Goal: Entertainment & Leisure: Consume media (video, audio)

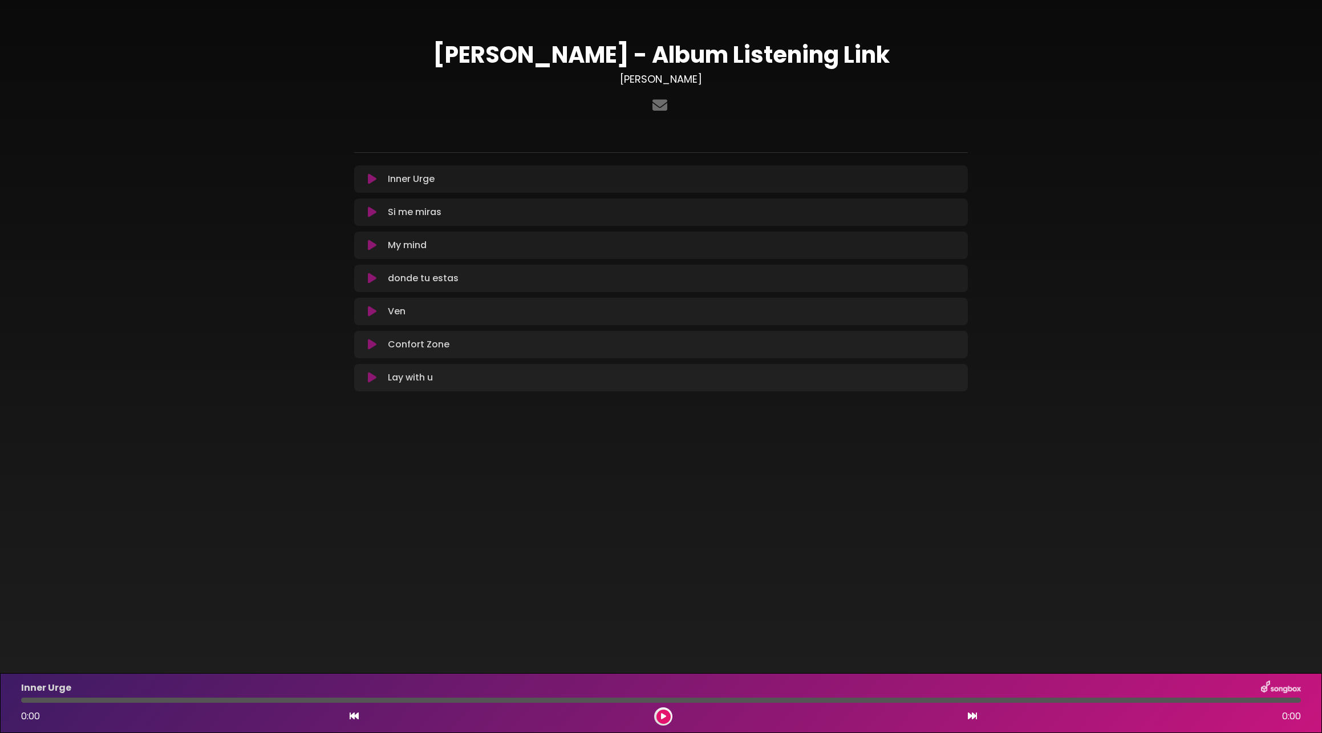
click at [371, 181] on icon at bounding box center [372, 178] width 9 height 11
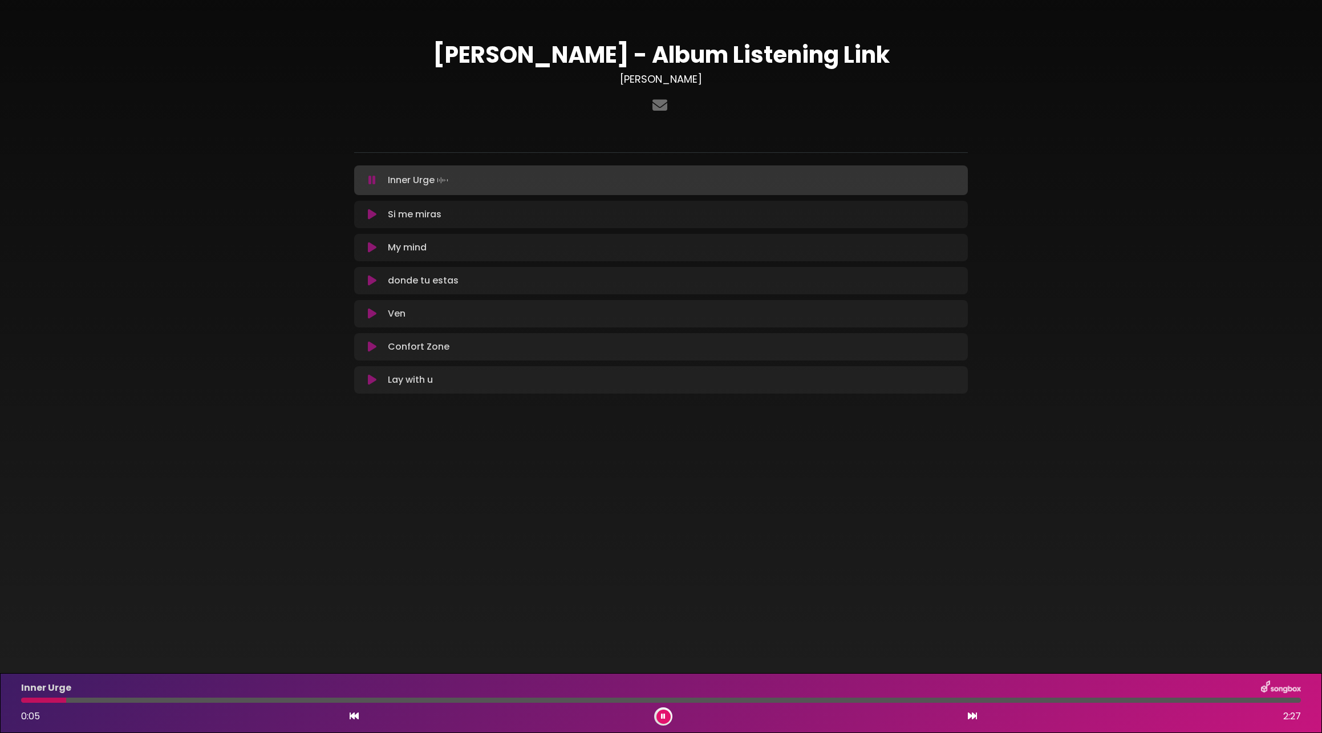
click at [371, 214] on icon at bounding box center [372, 214] width 9 height 11
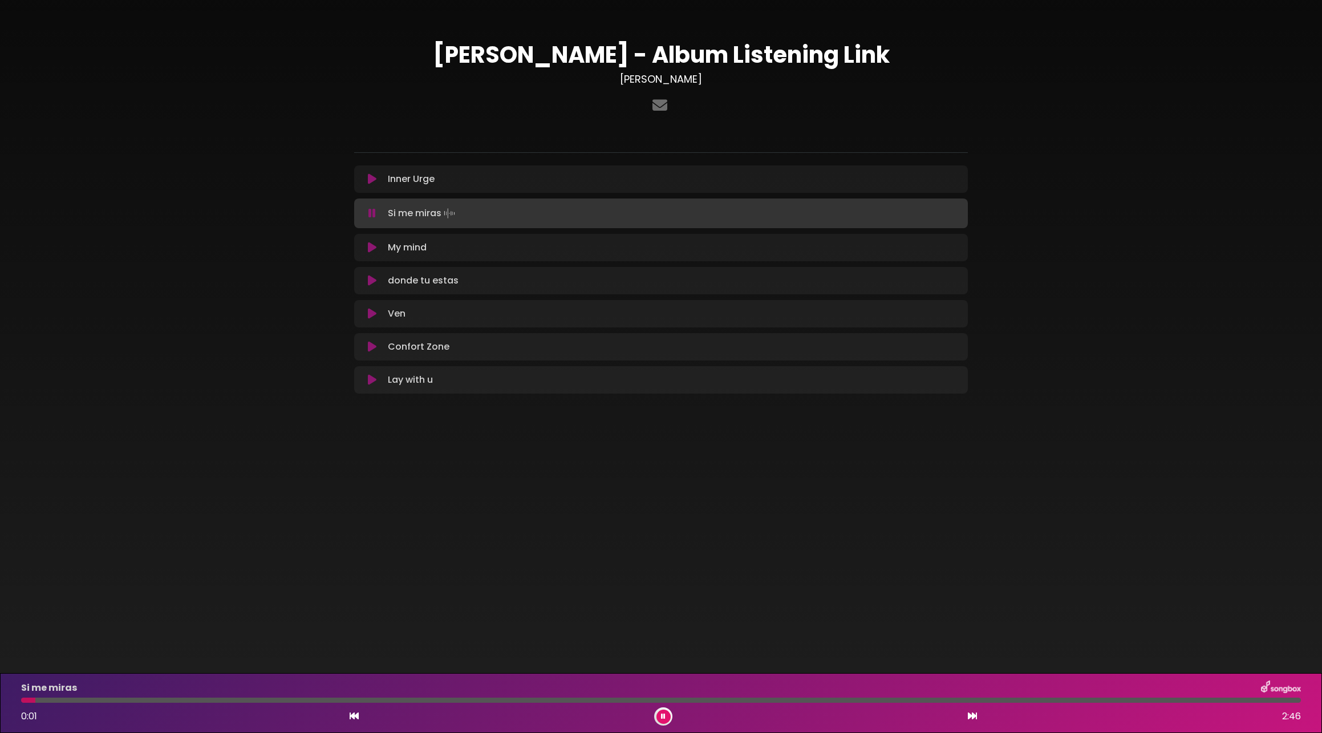
click at [397, 701] on div at bounding box center [660, 699] width 1279 height 5
click at [802, 700] on div at bounding box center [660, 699] width 1279 height 5
click at [901, 702] on div at bounding box center [660, 699] width 1279 height 5
click at [370, 248] on icon at bounding box center [372, 247] width 9 height 11
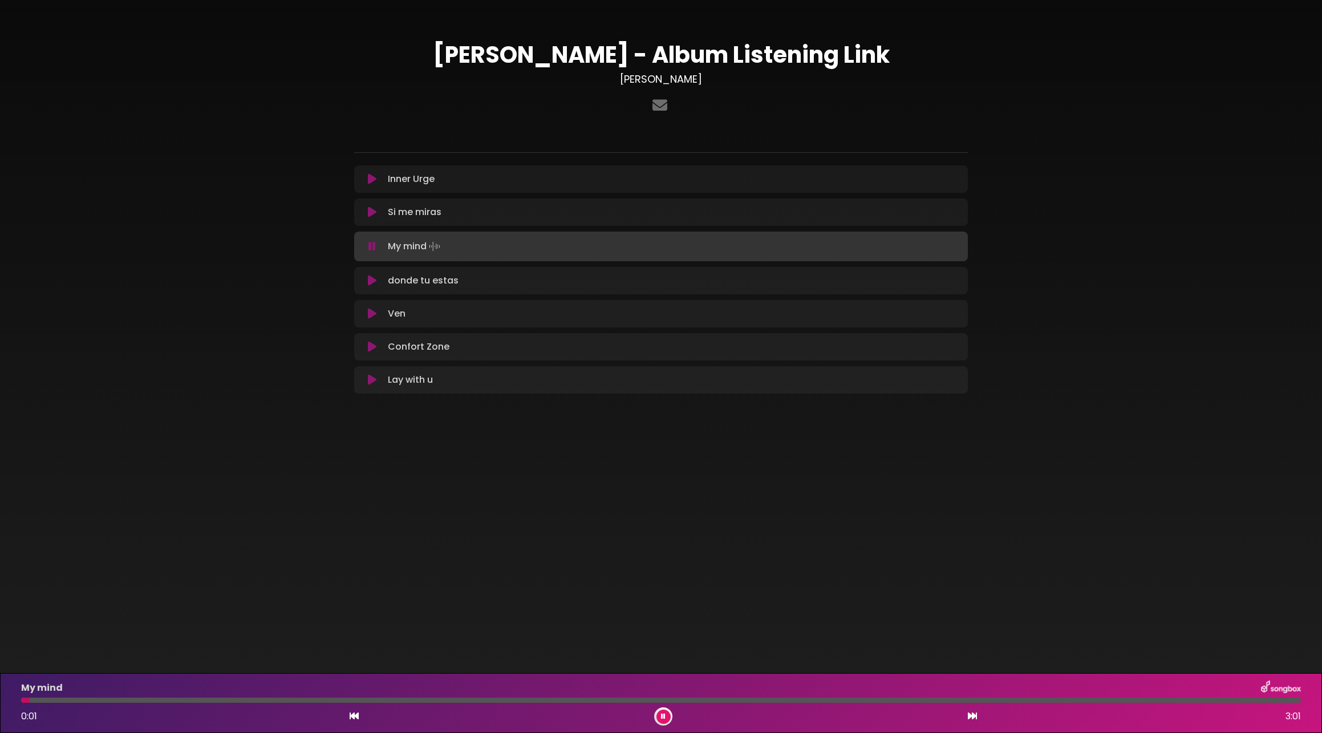
click at [501, 701] on div at bounding box center [660, 699] width 1279 height 5
click at [371, 312] on icon at bounding box center [372, 313] width 9 height 11
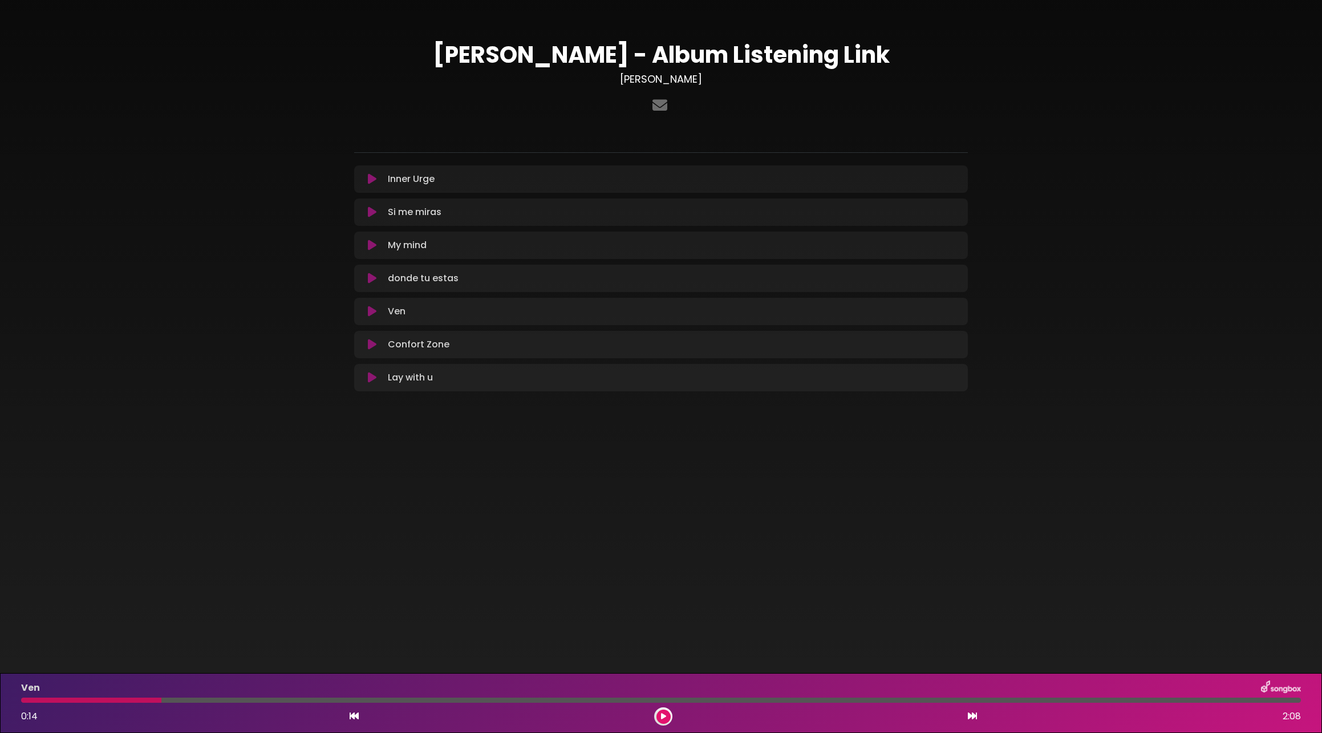
click at [369, 311] on icon at bounding box center [372, 311] width 9 height 11
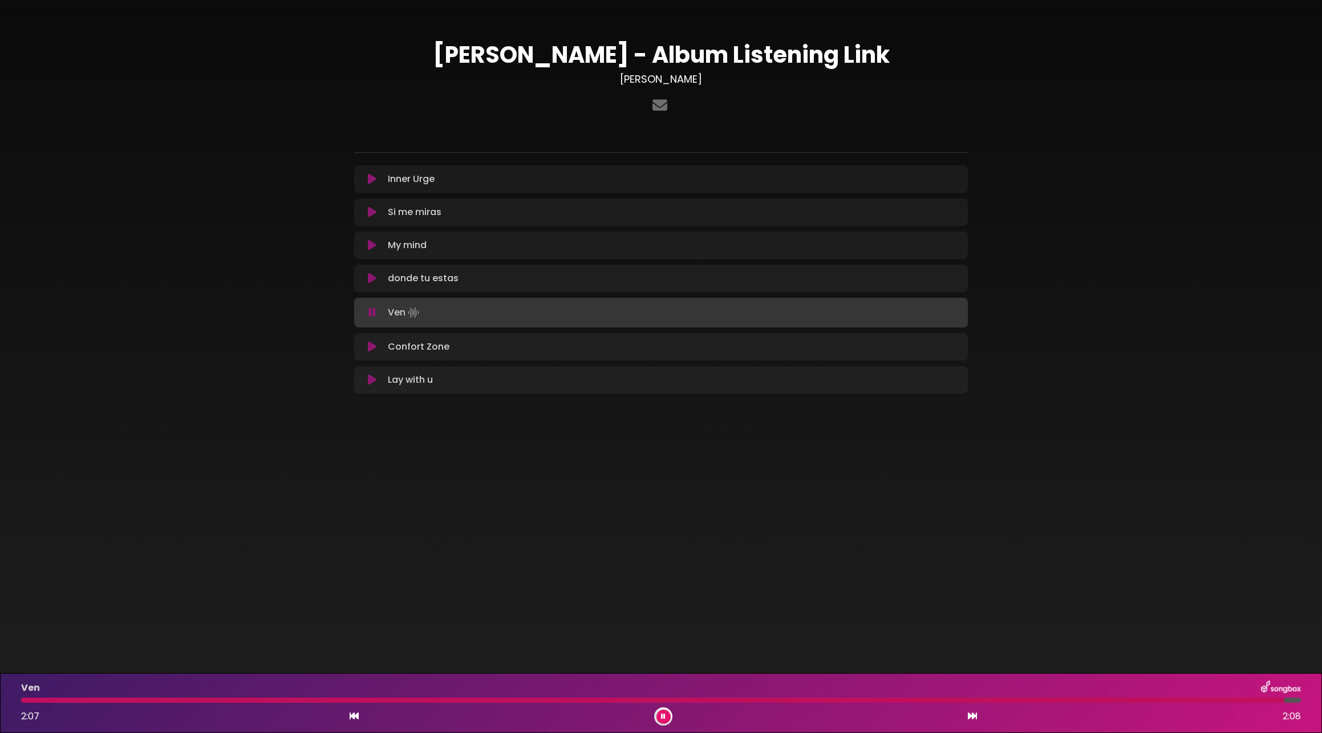
click at [369, 285] on div "donde tu estas Loading Track... Your Feedback Name" at bounding box center [660, 278] width 613 height 27
click at [369, 281] on icon at bounding box center [372, 278] width 9 height 11
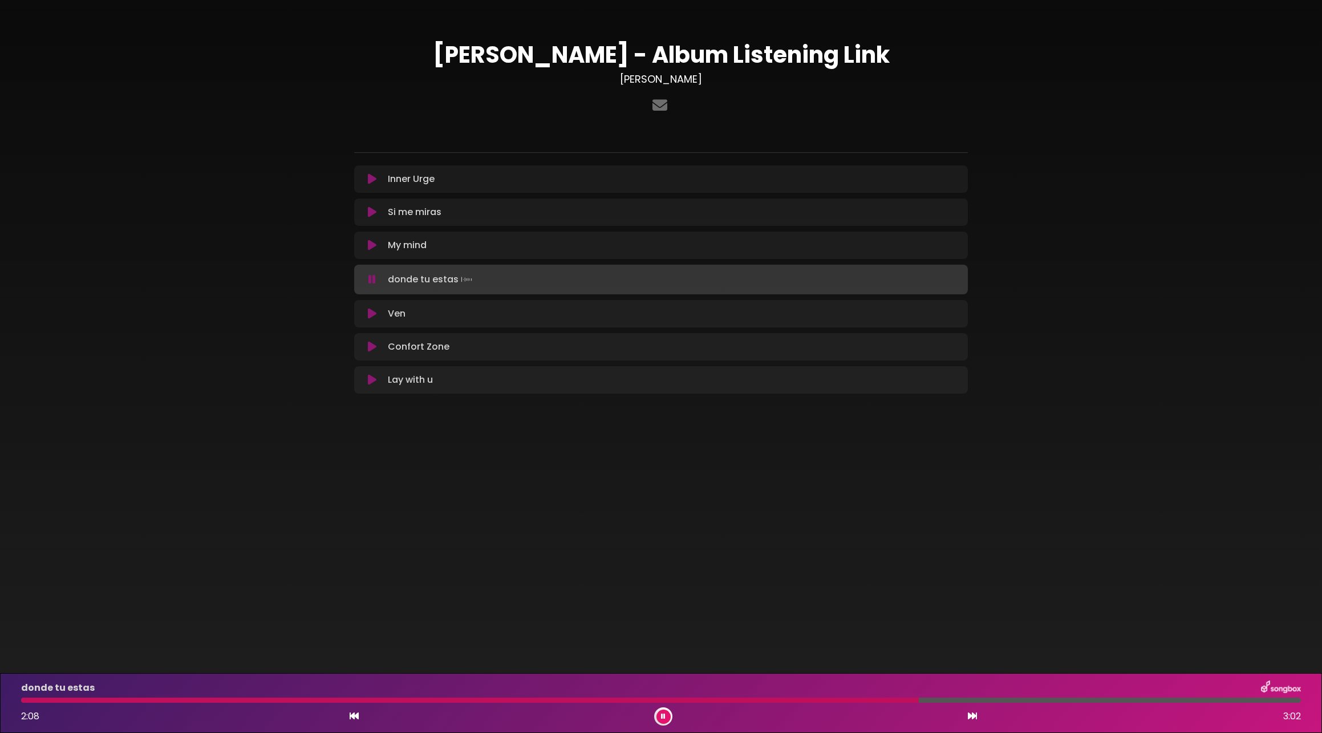
click at [373, 245] on icon at bounding box center [372, 244] width 9 height 11
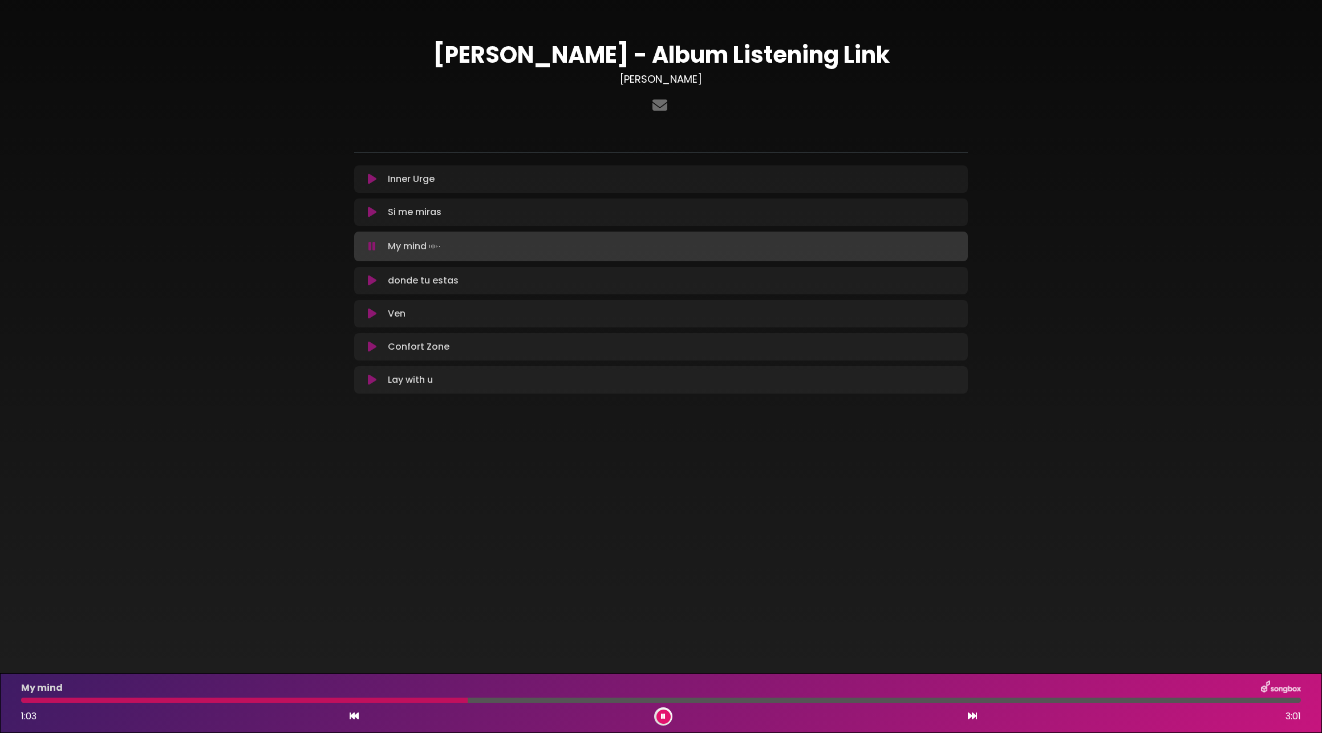
click at [371, 348] on icon at bounding box center [372, 346] width 9 height 11
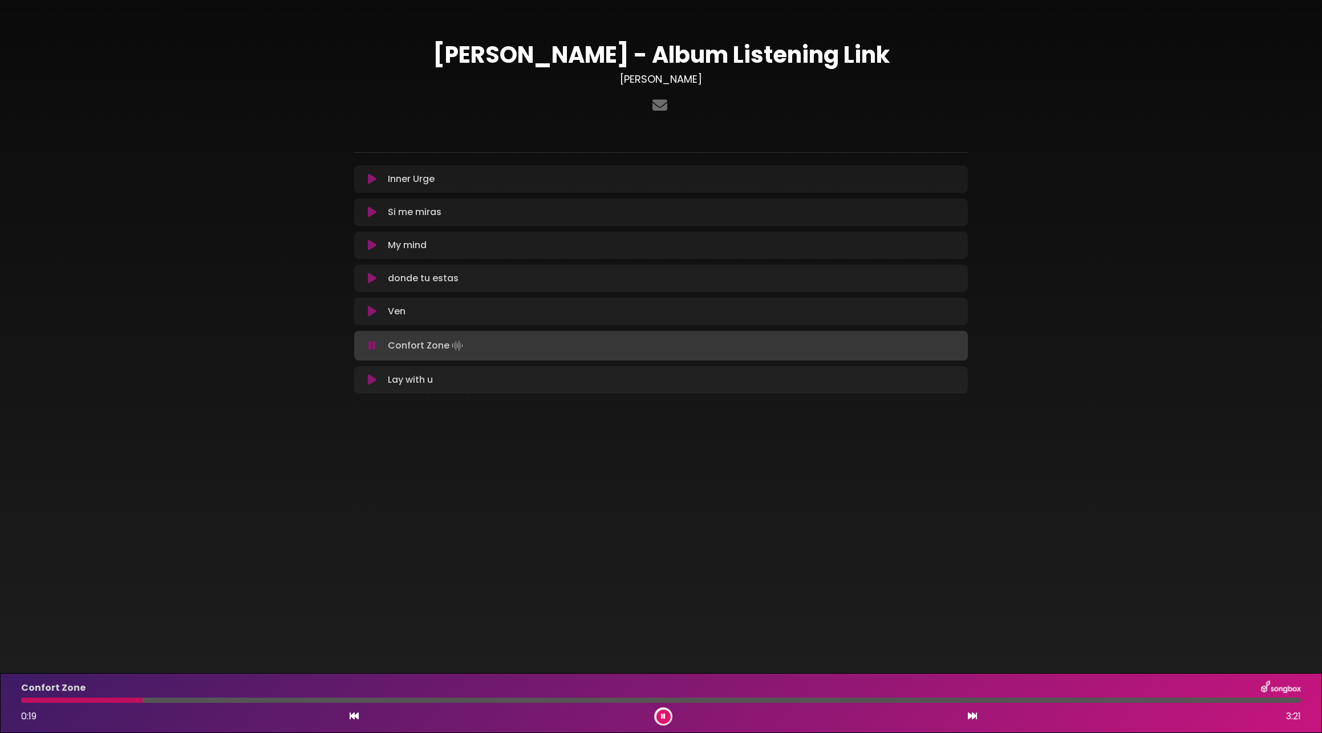
click at [379, 700] on div at bounding box center [660, 699] width 1279 height 5
click at [372, 342] on icon at bounding box center [371, 345] width 7 height 11
